Goal: Information Seeking & Learning: Learn about a topic

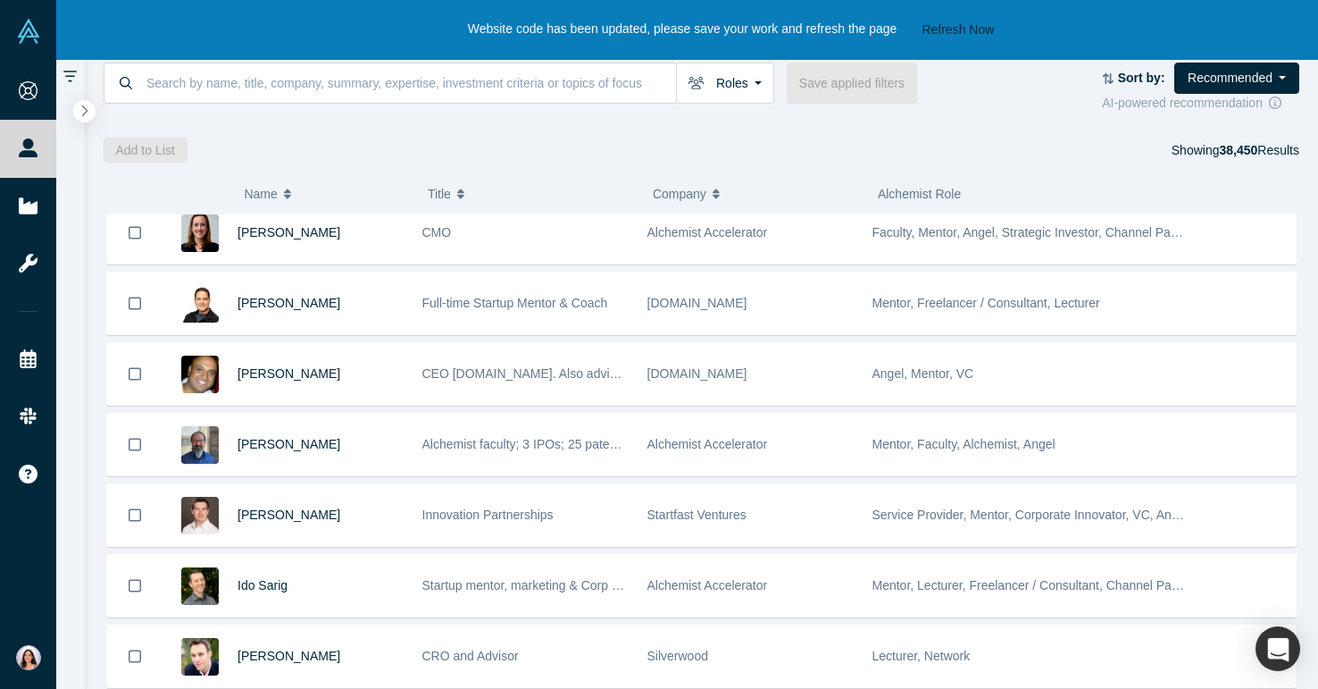
scroll to position [937, 0]
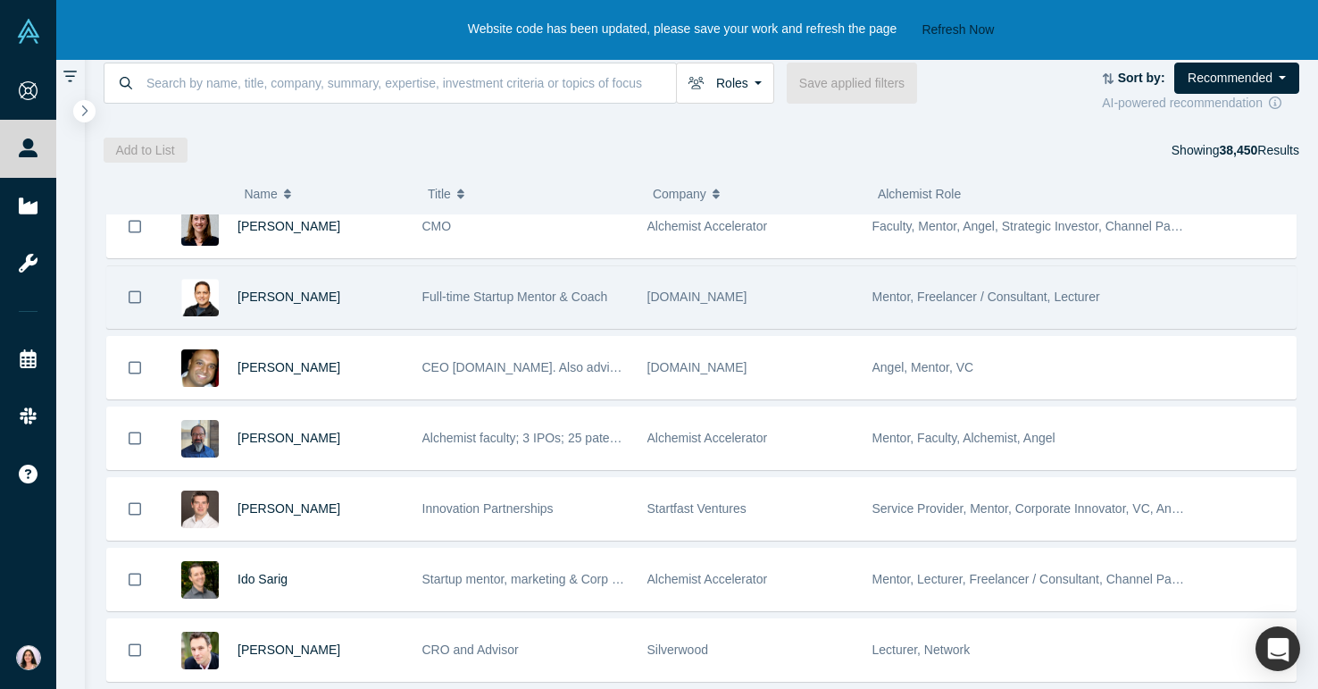
click at [673, 294] on span "[DOMAIN_NAME]" at bounding box center [698, 296] width 100 height 14
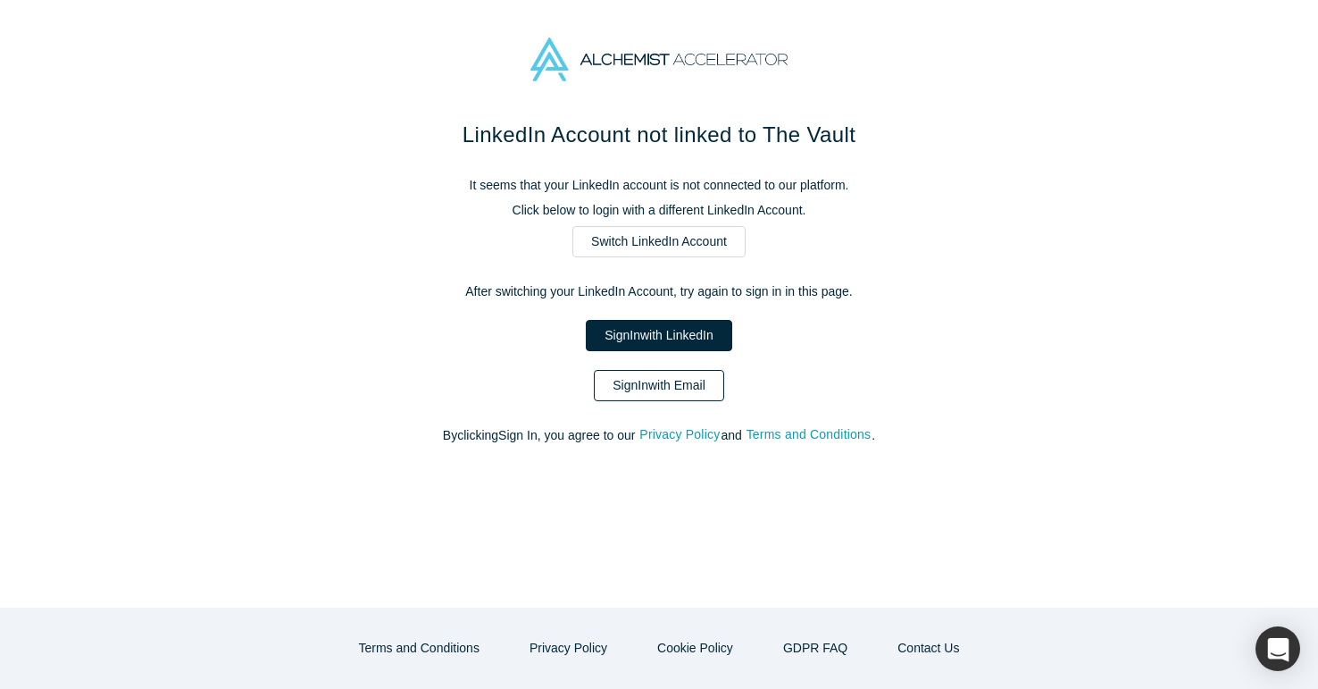
click at [635, 376] on link "Sign In with Email" at bounding box center [659, 385] width 130 height 31
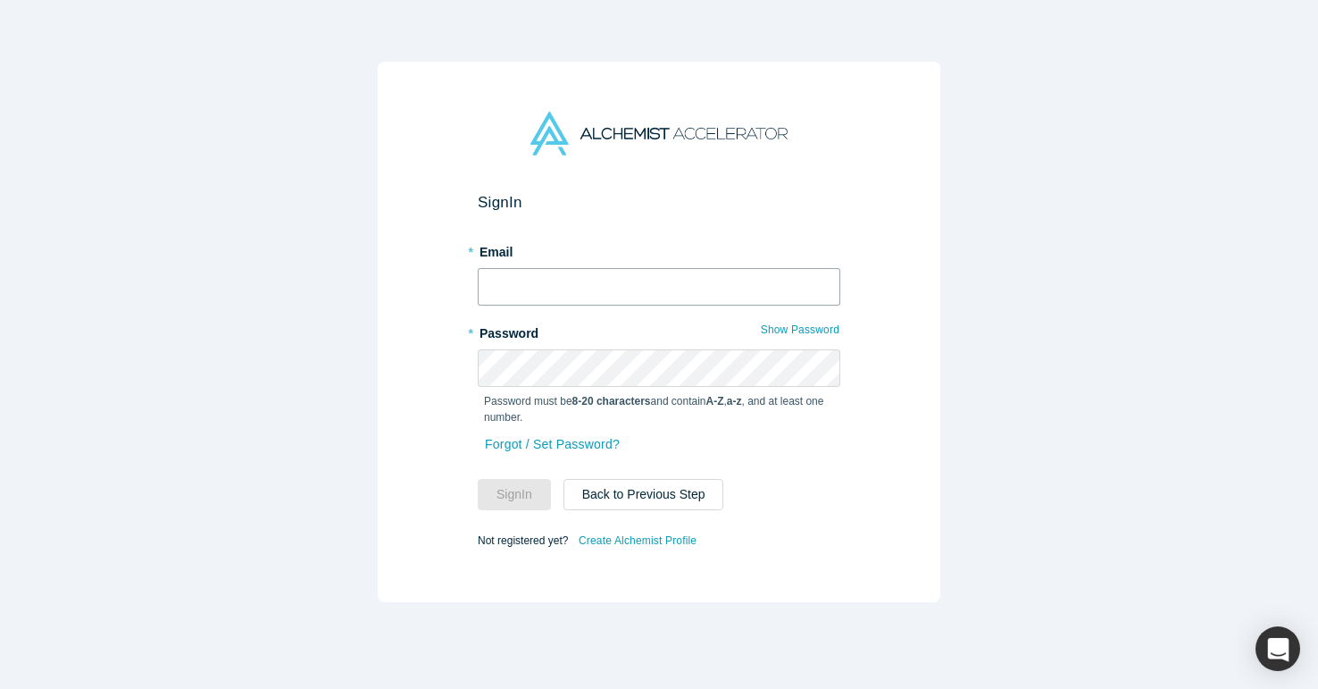
click at [597, 287] on input "text" at bounding box center [659, 287] width 363 height 38
type input "[EMAIL_ADDRESS][PERSON_NAME][DOMAIN_NAME]"
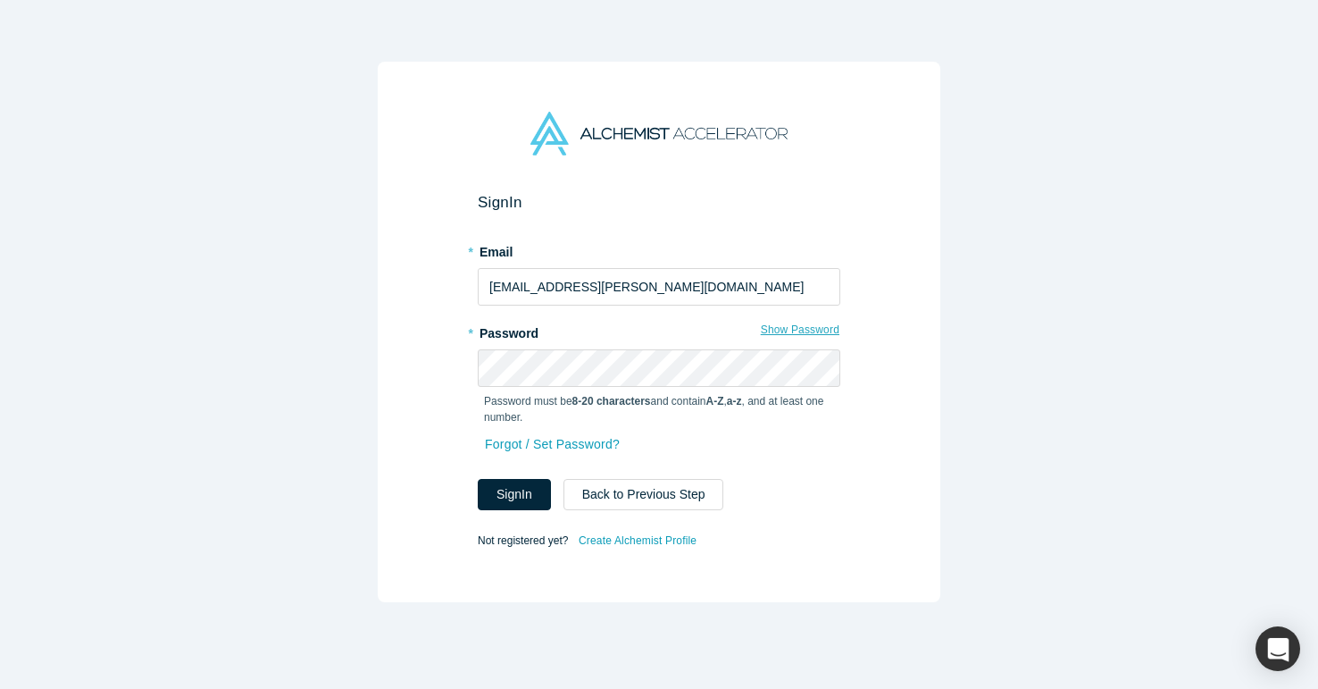
click at [798, 331] on button "Show Password" at bounding box center [800, 329] width 80 height 23
click at [522, 490] on button "Sign In" at bounding box center [514, 494] width 73 height 31
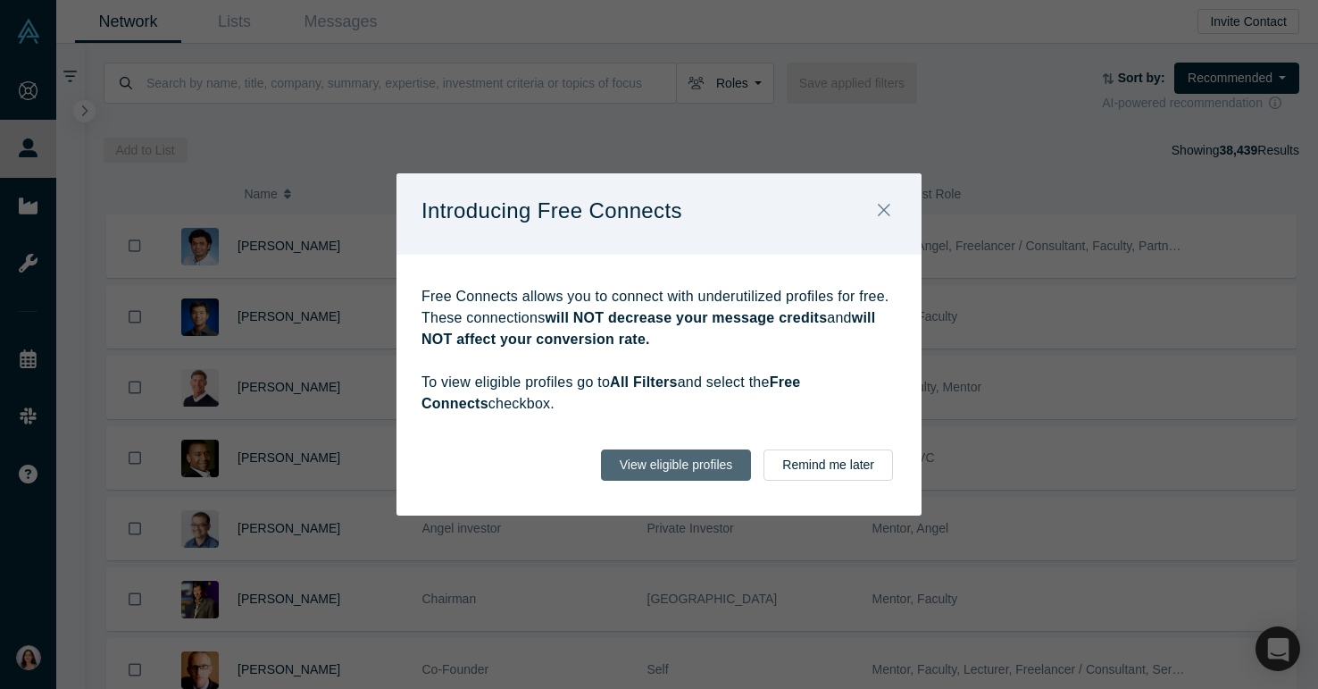
click at [680, 461] on button "View eligible profiles" at bounding box center [676, 464] width 151 height 31
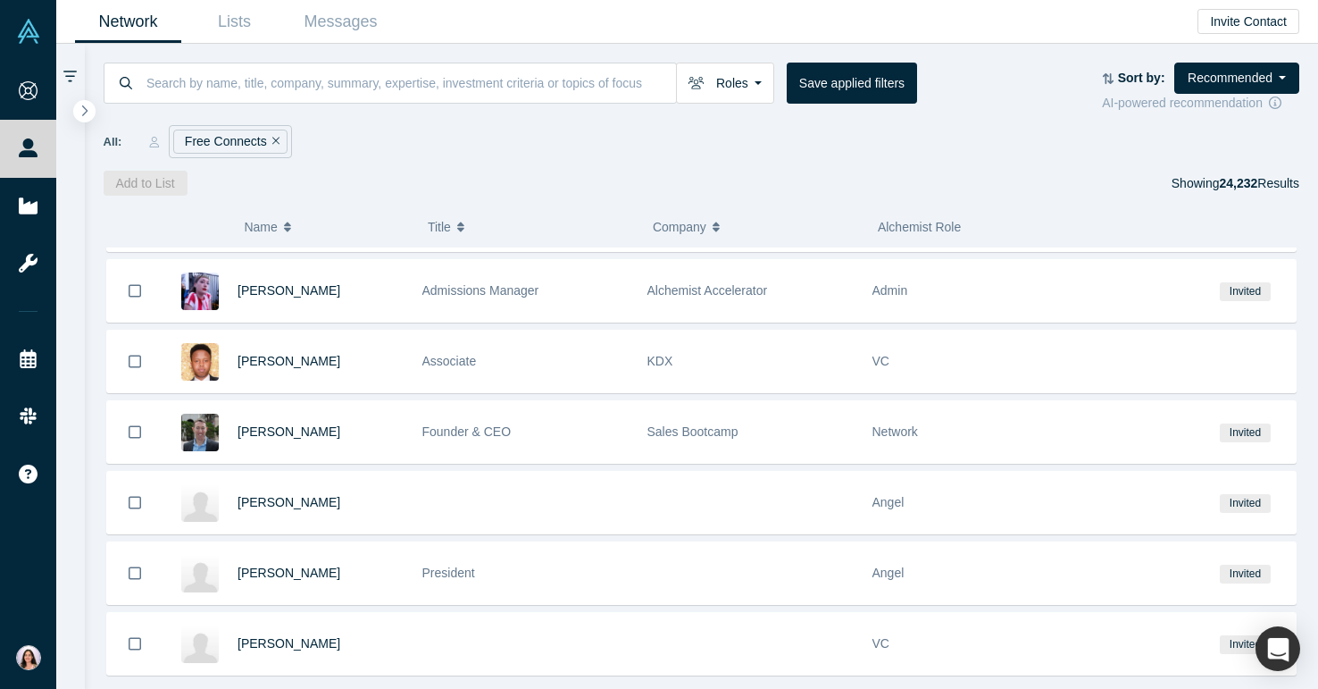
scroll to position [1000, 0]
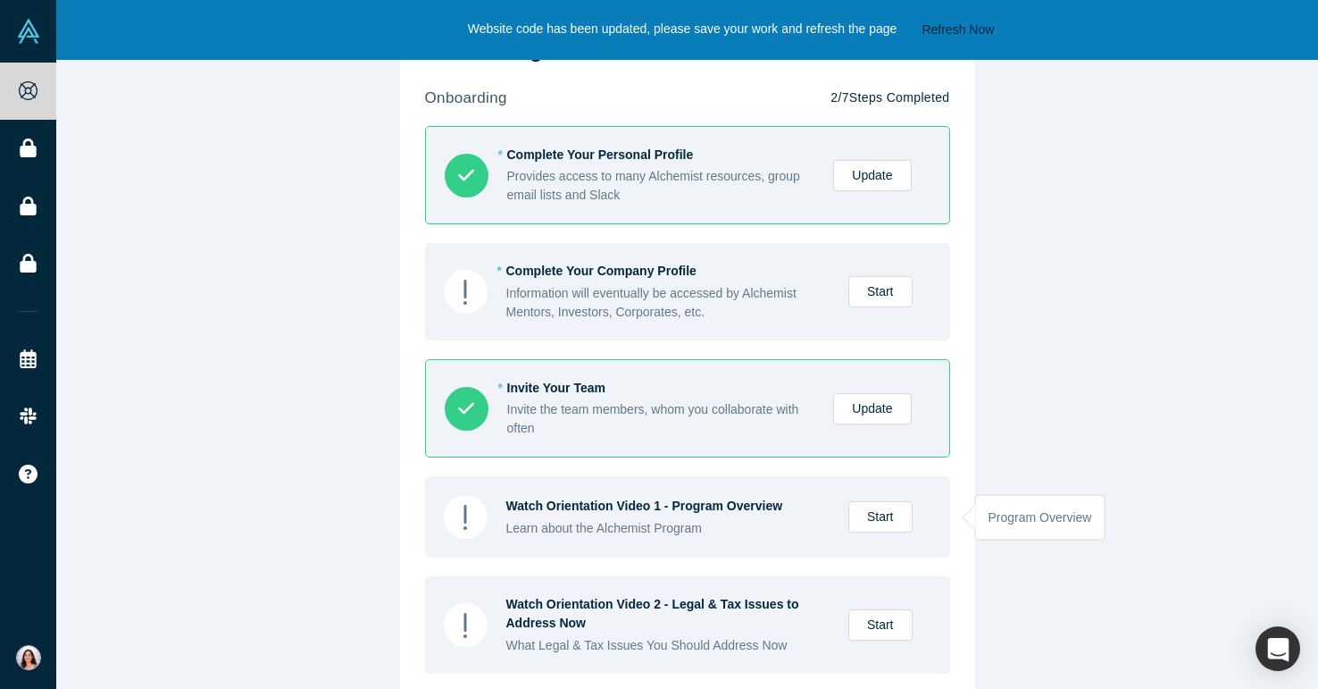
click at [650, 494] on div "Watch Orientation Video 1 - Program Overview Learn about the Alchemist Program …" at bounding box center [687, 516] width 525 height 81
click at [879, 514] on link "Start" at bounding box center [881, 516] width 64 height 31
